Goal: Transaction & Acquisition: Book appointment/travel/reservation

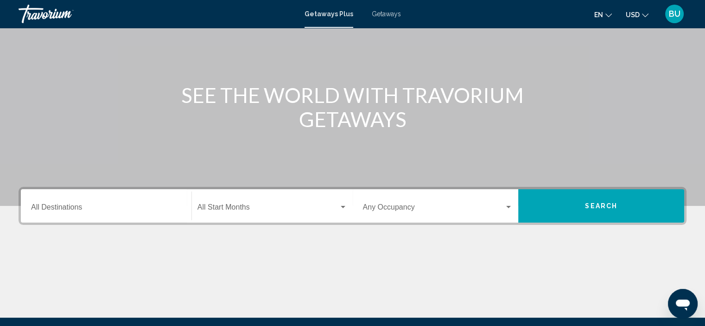
scroll to position [75, 0]
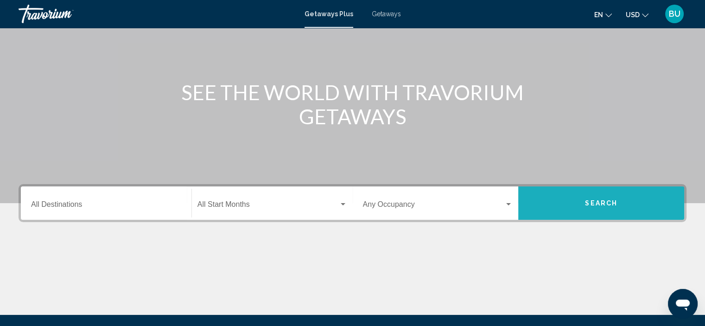
click at [595, 203] on span "Search" at bounding box center [601, 203] width 32 height 7
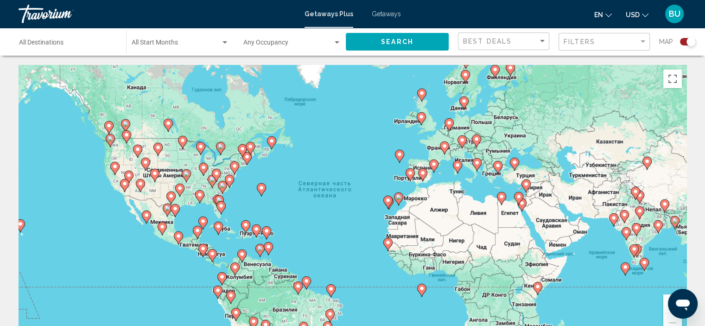
click at [105, 37] on div "Destination All Destinations" at bounding box center [68, 41] width 98 height 25
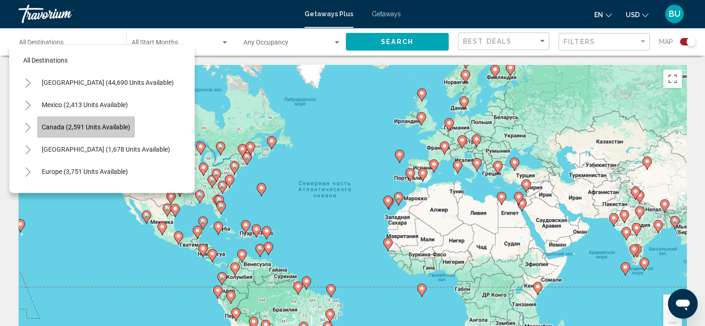
click at [104, 122] on button "Canada (2,591 units available)" at bounding box center [86, 126] width 98 height 21
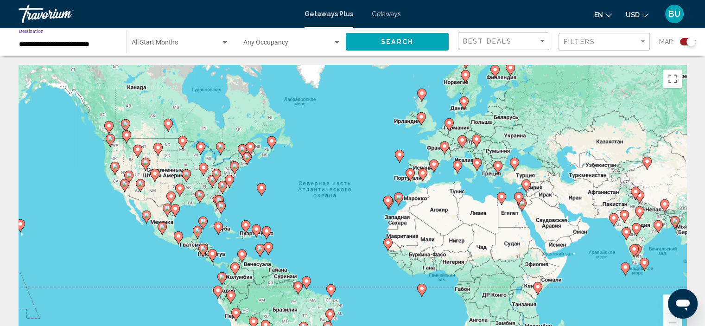
click at [222, 43] on div "Search widget" at bounding box center [224, 42] width 5 height 2
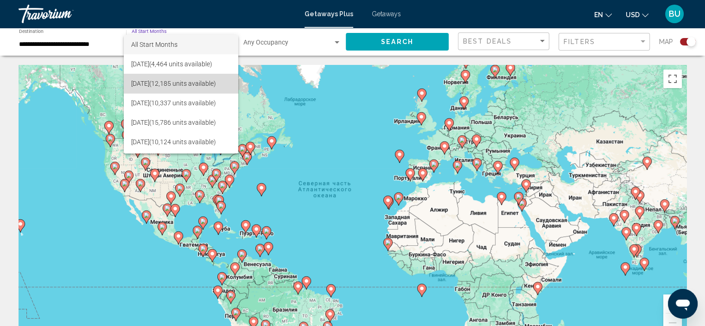
click at [180, 82] on span "[DATE] (12,185 units available)" at bounding box center [181, 83] width 100 height 19
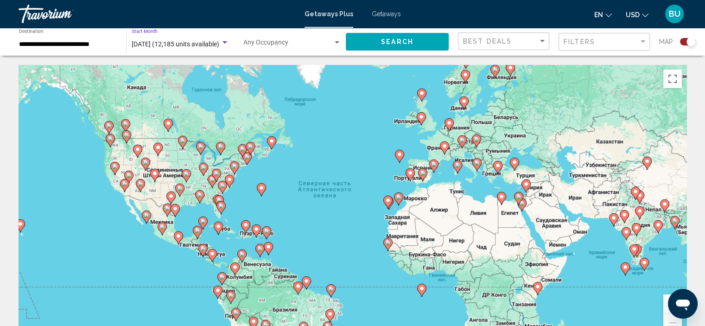
click at [338, 40] on div "Search widget" at bounding box center [337, 42] width 8 height 7
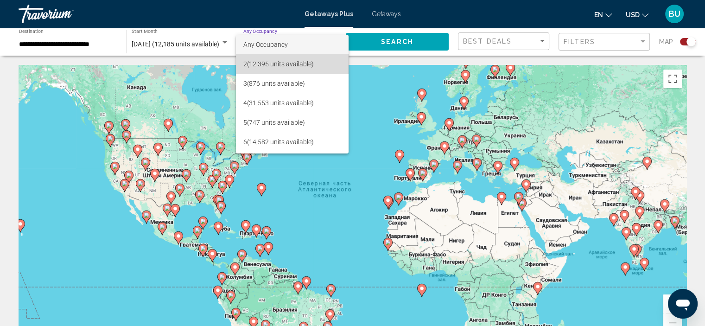
click at [298, 63] on span "2 (12,395 units available)" at bounding box center [292, 63] width 98 height 19
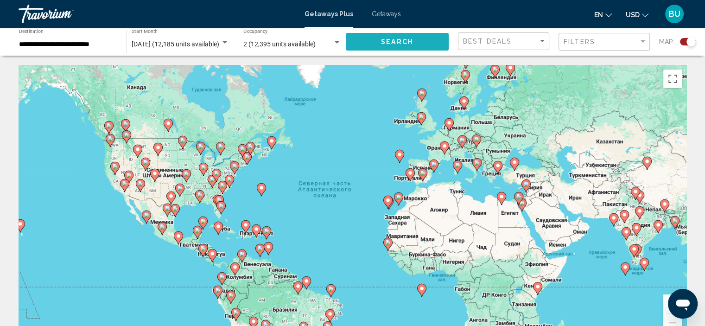
click at [397, 42] on span "Search" at bounding box center [397, 41] width 32 height 7
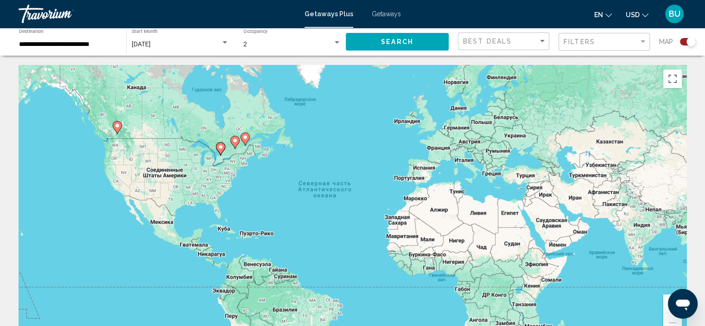
click at [222, 148] on image "Main content" at bounding box center [221, 147] width 6 height 6
type input "**********"
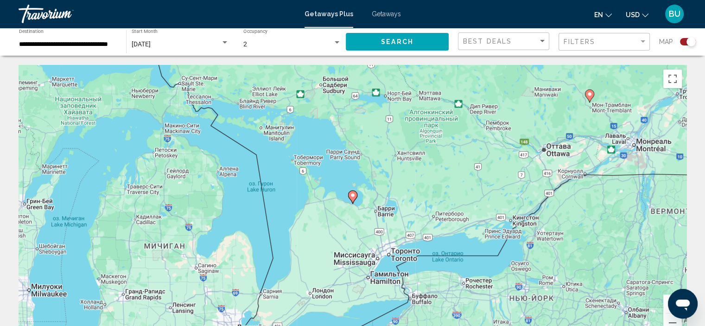
click at [351, 196] on image "Main content" at bounding box center [353, 195] width 6 height 6
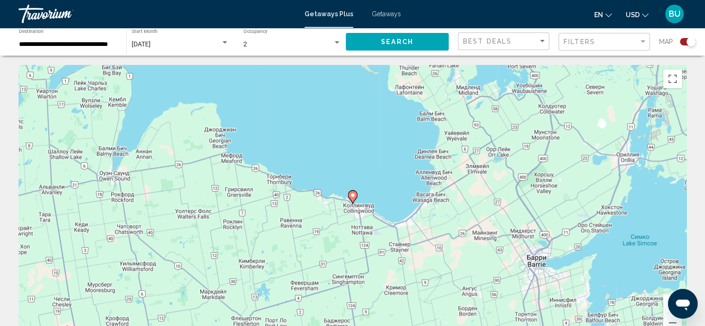
click at [351, 196] on image "Main content" at bounding box center [353, 195] width 6 height 6
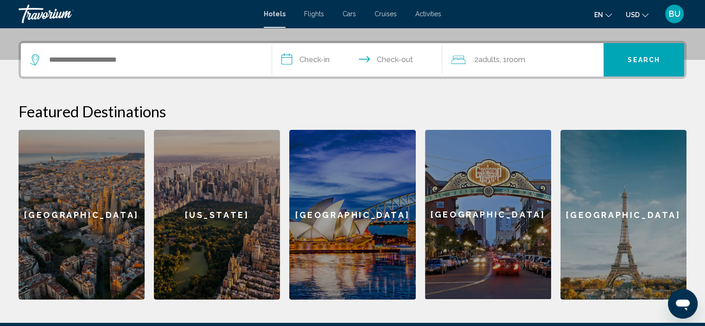
scroll to position [219, 0]
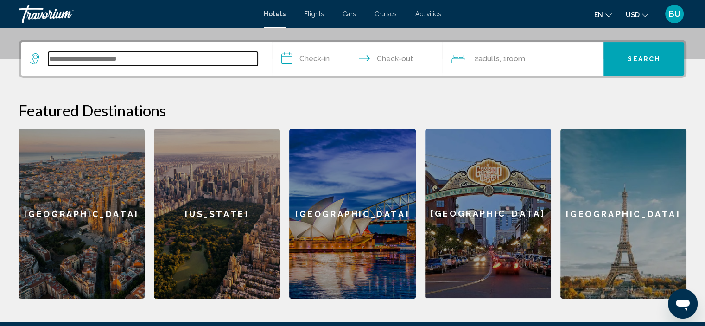
click at [158, 56] on input "Search widget" at bounding box center [152, 59] width 209 height 14
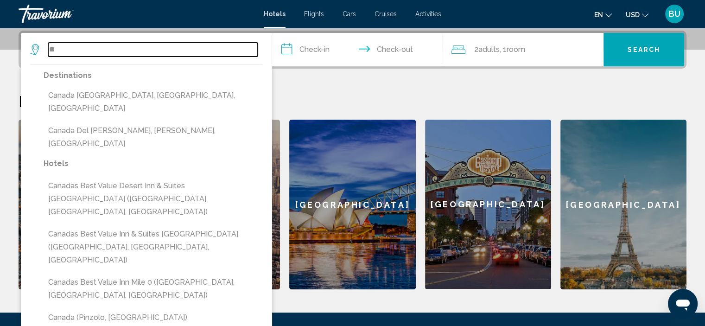
type input "*"
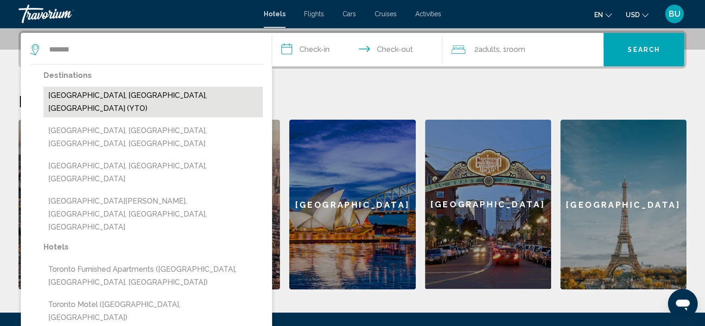
click at [100, 94] on button "Toronto, ON, Canada (YTO)" at bounding box center [153, 102] width 219 height 31
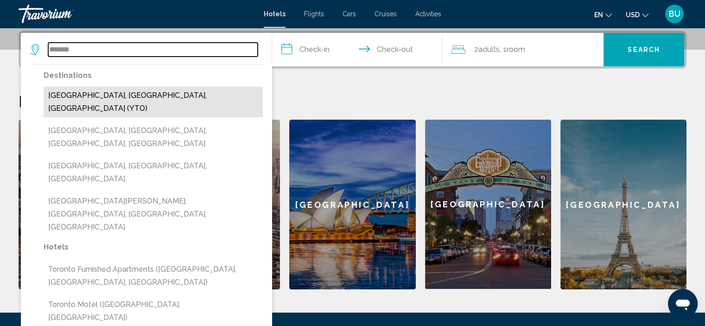
type input "**********"
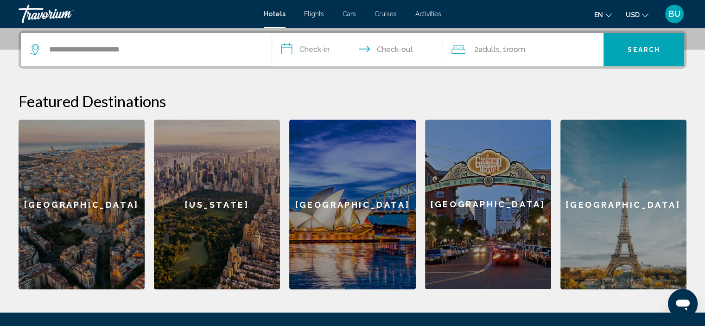
click at [318, 46] on input "**********" at bounding box center [359, 51] width 174 height 36
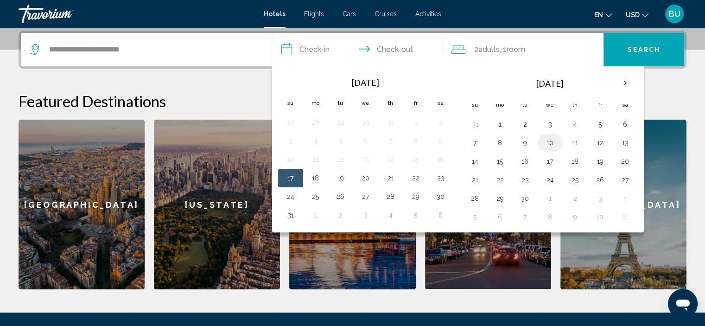
click at [544, 139] on button "10" at bounding box center [550, 142] width 15 height 13
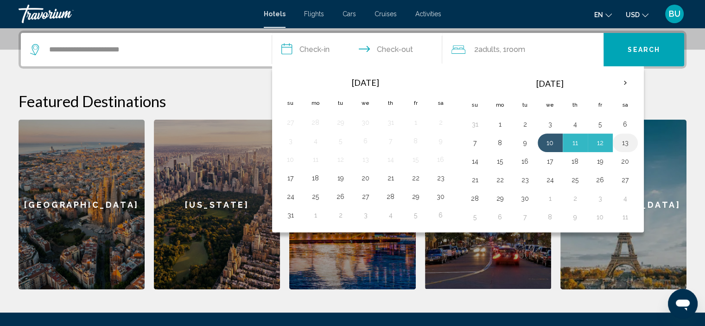
click at [621, 139] on button "13" at bounding box center [625, 142] width 15 height 13
type input "**********"
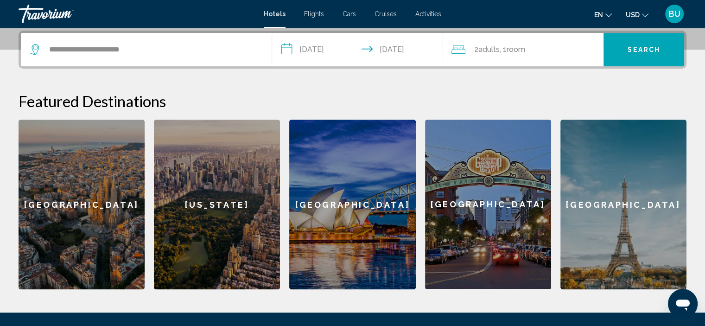
click at [484, 48] on span "Adults" at bounding box center [488, 49] width 21 height 9
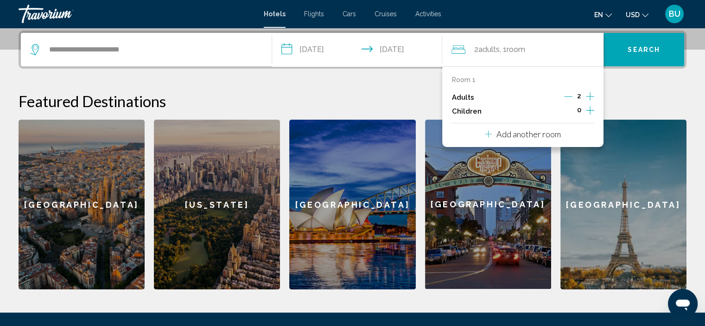
click at [570, 95] on icon "Decrement adults" at bounding box center [568, 96] width 8 height 8
click at [639, 82] on div "**********" at bounding box center [352, 160] width 705 height 259
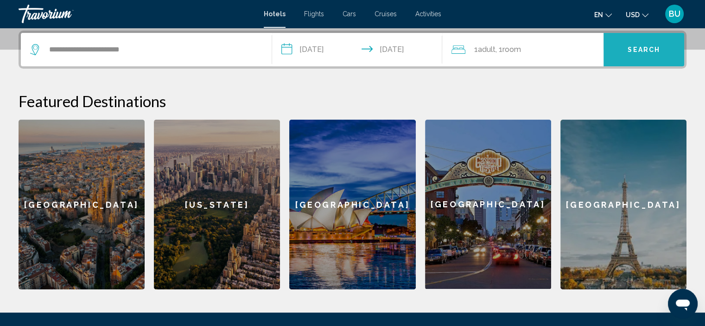
click at [639, 42] on button "Search" at bounding box center [643, 49] width 81 height 33
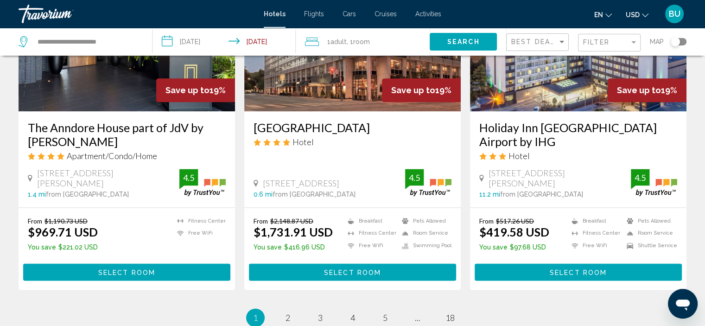
scroll to position [1290, 0]
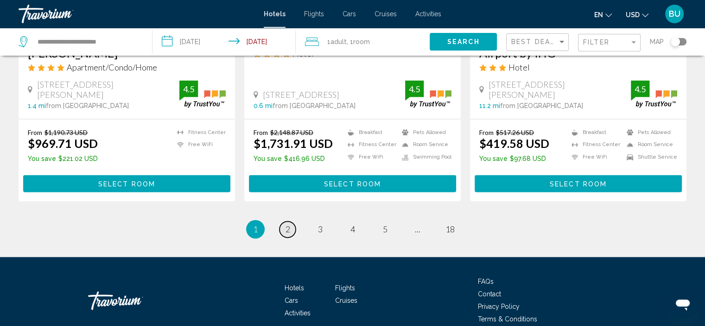
click at [289, 224] on span "2" at bounding box center [287, 229] width 5 height 10
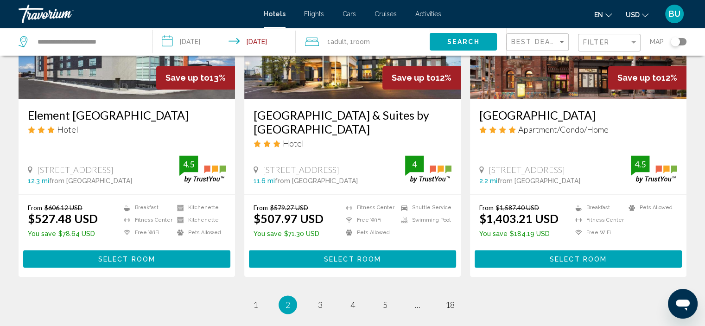
scroll to position [1225, 0]
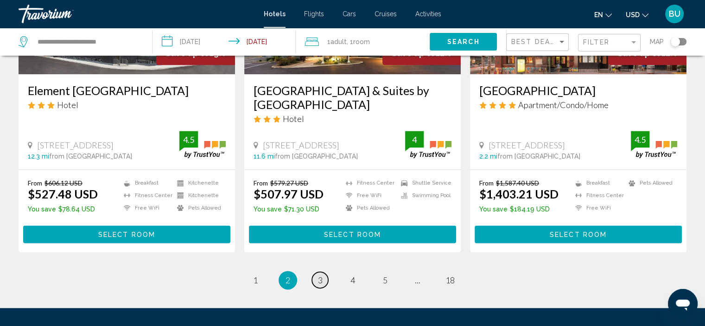
click at [318, 275] on span "3" at bounding box center [320, 280] width 5 height 10
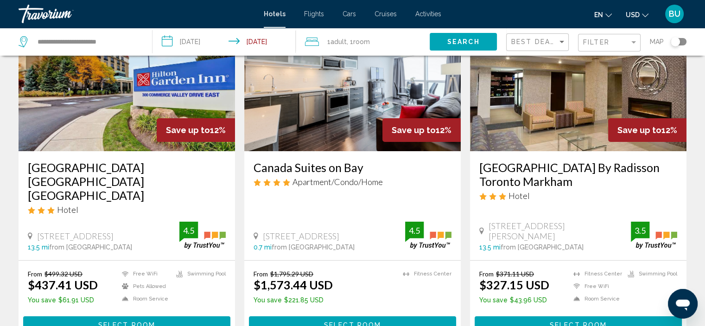
scroll to position [79, 0]
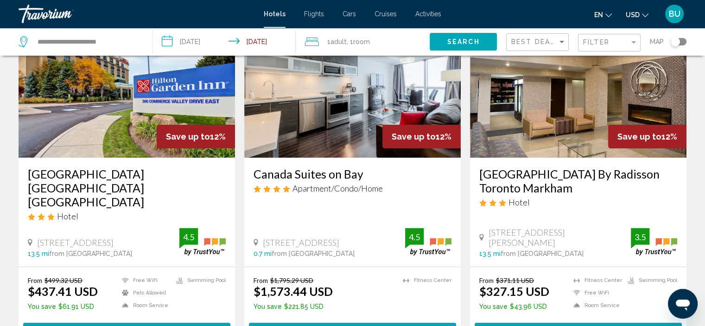
click at [601, 103] on img "Main content" at bounding box center [578, 83] width 216 height 148
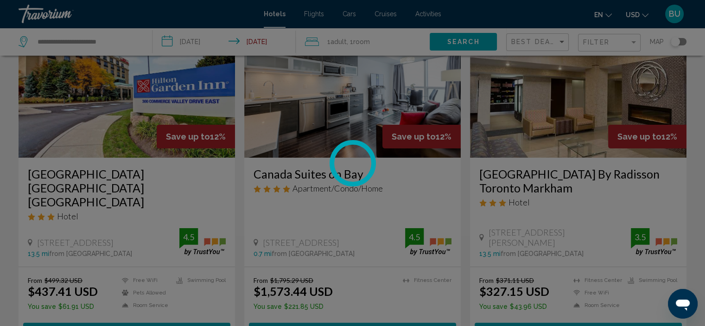
scroll to position [4, 0]
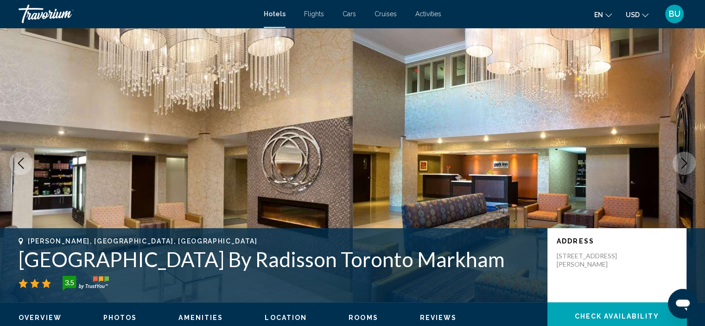
click at [686, 164] on icon "Next image" at bounding box center [683, 163] width 11 height 11
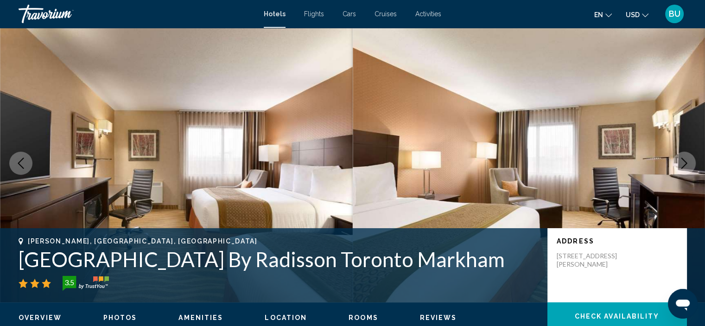
click at [686, 164] on icon "Next image" at bounding box center [683, 163] width 11 height 11
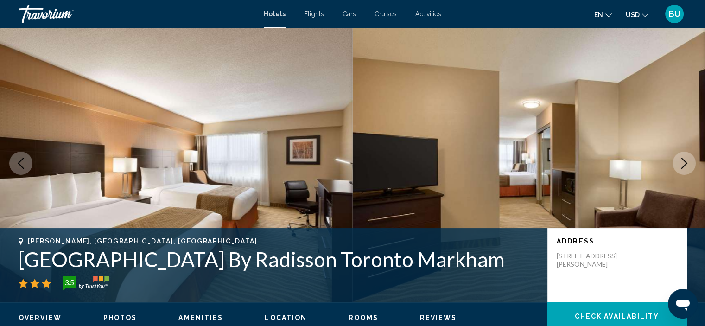
click at [686, 164] on icon "Next image" at bounding box center [683, 163] width 11 height 11
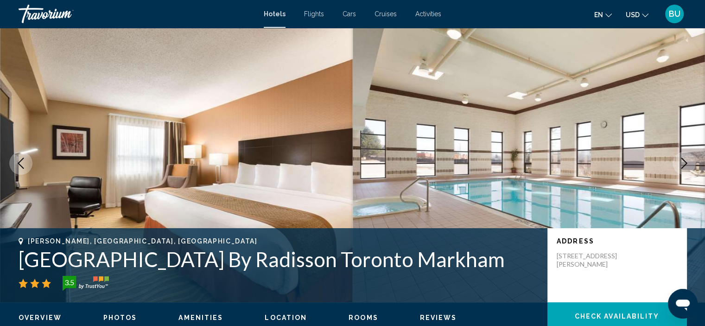
click at [686, 164] on icon "Next image" at bounding box center [683, 163] width 11 height 11
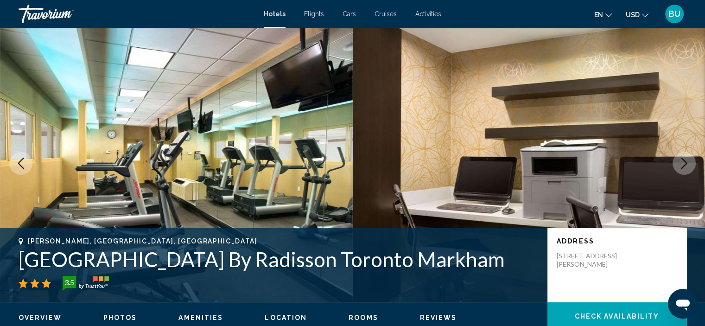
click at [688, 161] on icon "Next image" at bounding box center [683, 163] width 11 height 11
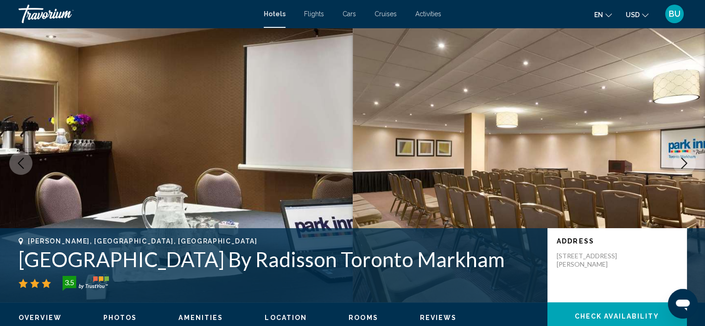
click at [18, 169] on button "Previous image" at bounding box center [20, 163] width 23 height 23
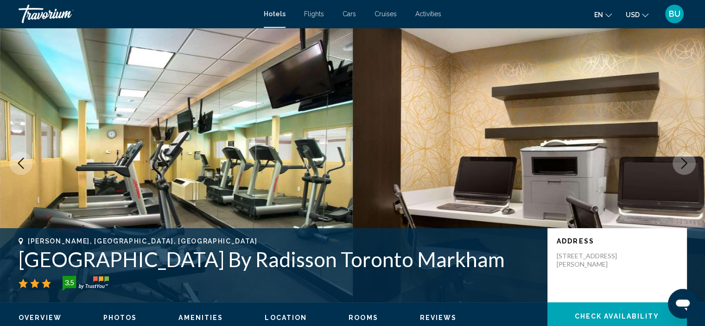
click at [538, 74] on img "Main content" at bounding box center [529, 163] width 353 height 278
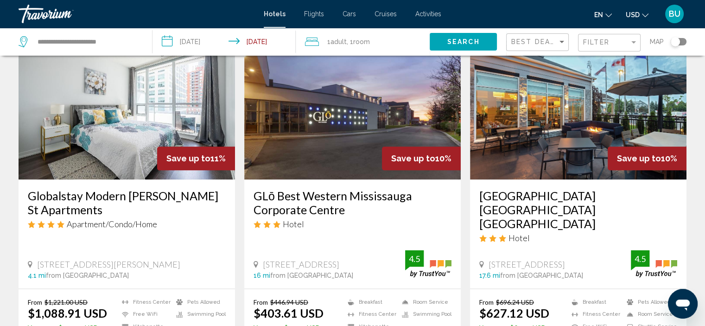
scroll to position [1281, 0]
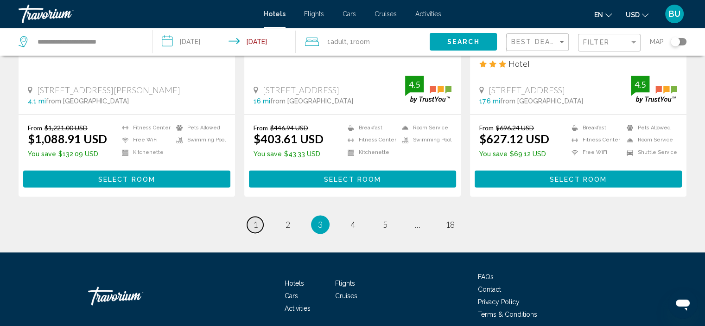
click at [256, 219] on span "1" at bounding box center [255, 224] width 5 height 10
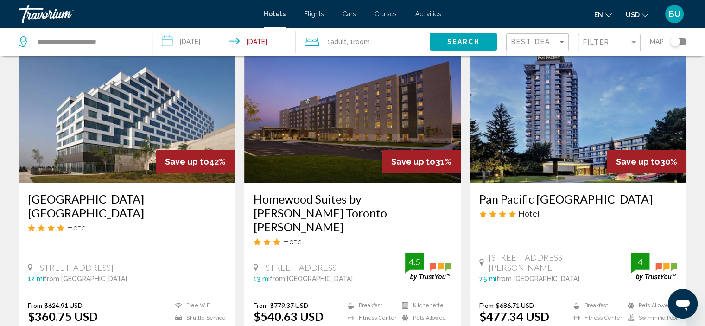
scroll to position [54, 0]
click at [158, 139] on img "Main content" at bounding box center [127, 108] width 216 height 148
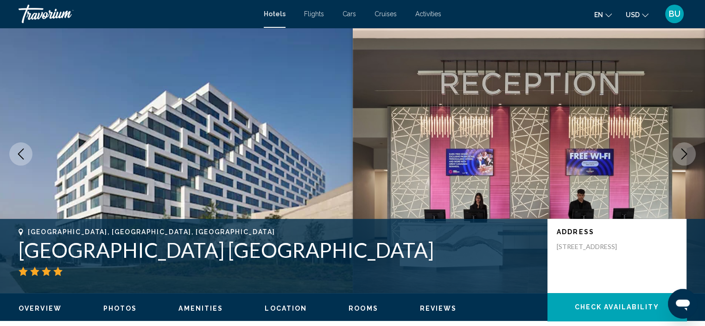
scroll to position [10, 0]
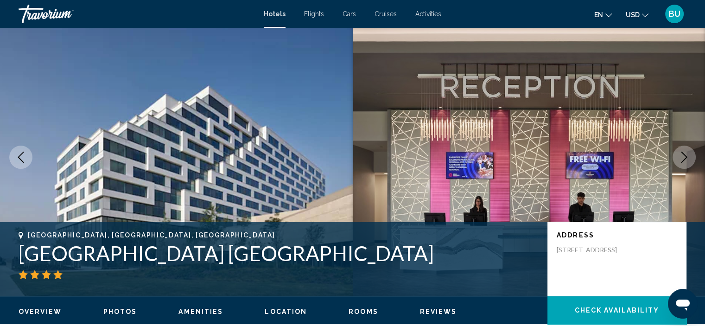
click at [682, 154] on icon "Next image" at bounding box center [683, 157] width 11 height 11
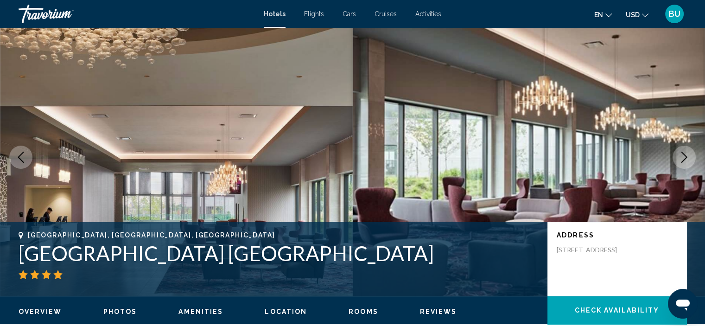
click at [682, 154] on icon "Next image" at bounding box center [683, 157] width 11 height 11
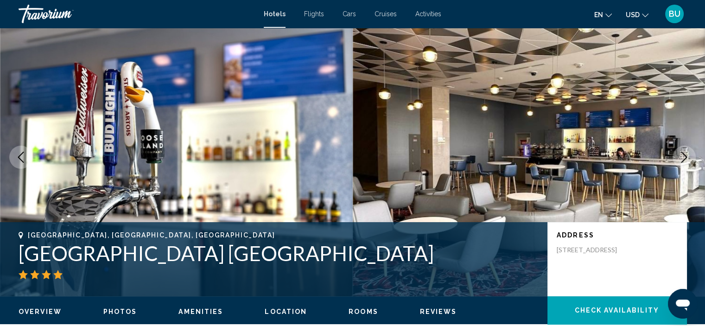
click at [682, 153] on icon "Next image" at bounding box center [683, 157] width 11 height 11
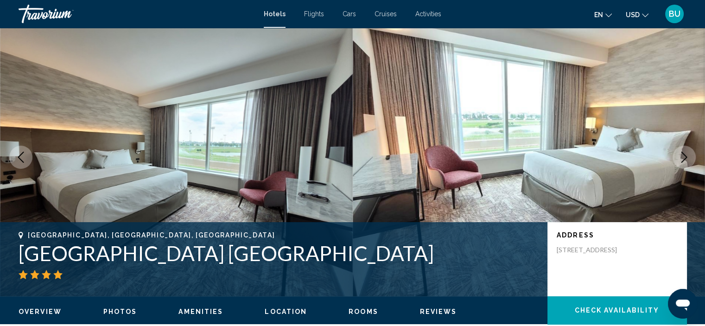
click at [682, 153] on icon "Next image" at bounding box center [683, 157] width 11 height 11
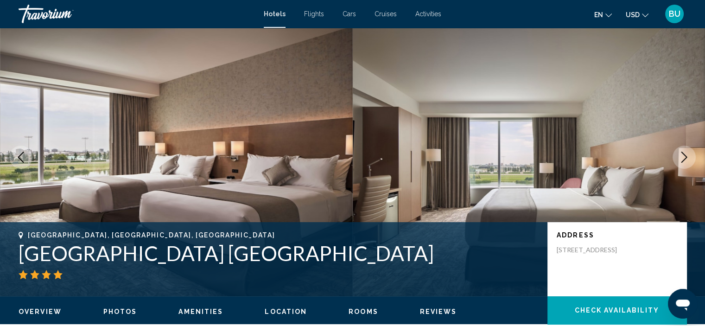
click at [682, 153] on icon "Next image" at bounding box center [683, 157] width 11 height 11
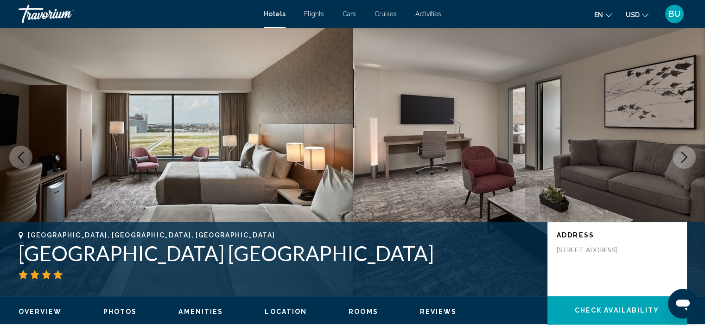
click at [682, 153] on icon "Next image" at bounding box center [683, 157] width 11 height 11
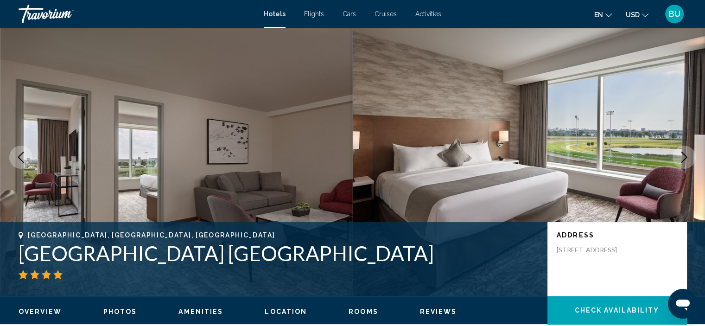
click at [682, 153] on icon "Next image" at bounding box center [683, 157] width 11 height 11
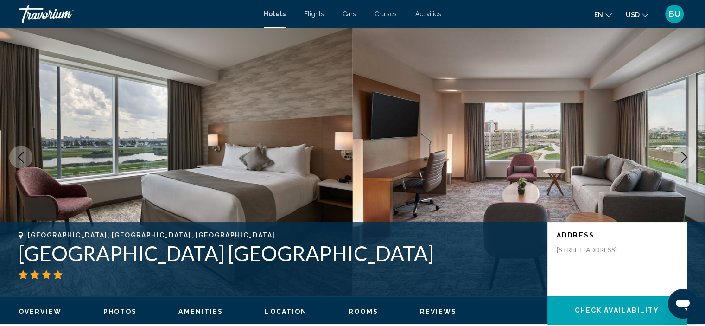
click at [682, 153] on icon "Next image" at bounding box center [683, 157] width 11 height 11
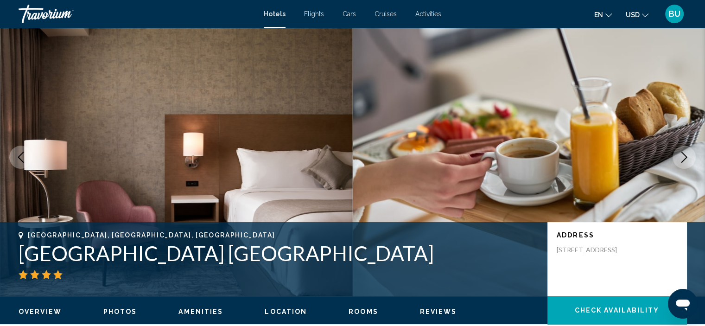
click at [681, 152] on icon "Next image" at bounding box center [684, 157] width 6 height 11
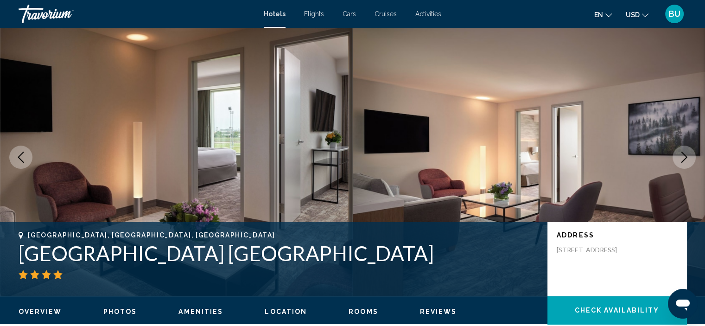
click at [681, 152] on icon "Next image" at bounding box center [684, 157] width 6 height 11
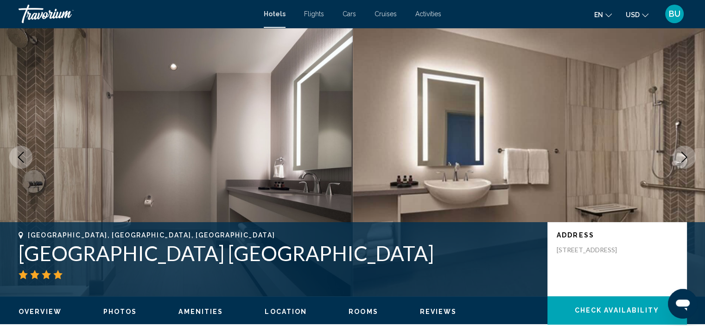
click at [681, 152] on icon "Next image" at bounding box center [684, 157] width 6 height 11
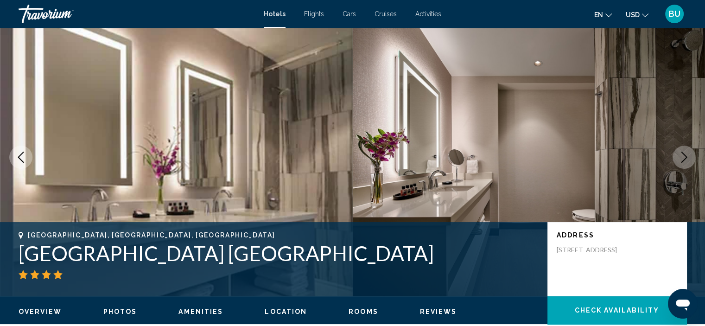
click at [681, 152] on icon "Next image" at bounding box center [684, 157] width 6 height 11
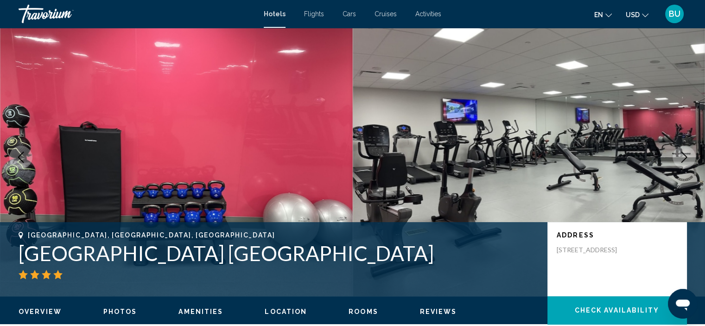
click at [681, 152] on icon "Next image" at bounding box center [684, 157] width 6 height 11
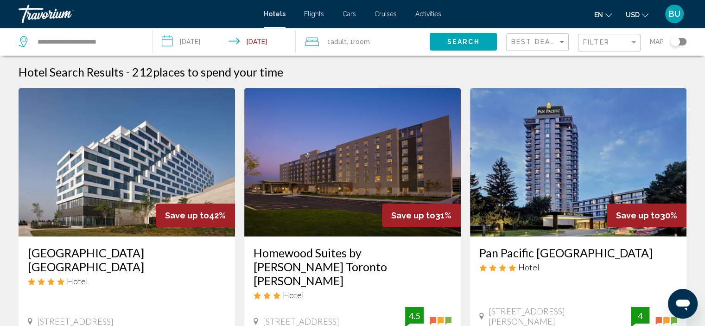
click at [164, 42] on input "**********" at bounding box center [225, 43] width 147 height 31
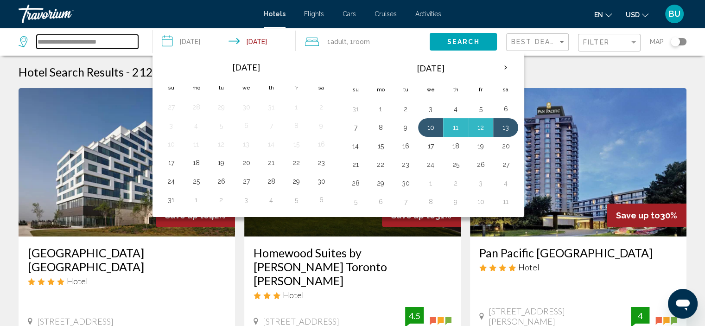
click at [80, 41] on input "**********" at bounding box center [87, 42] width 101 height 14
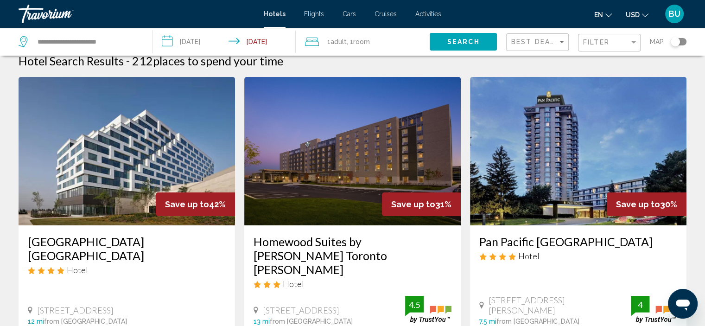
scroll to position [9, 0]
